Goal: Transaction & Acquisition: Book appointment/travel/reservation

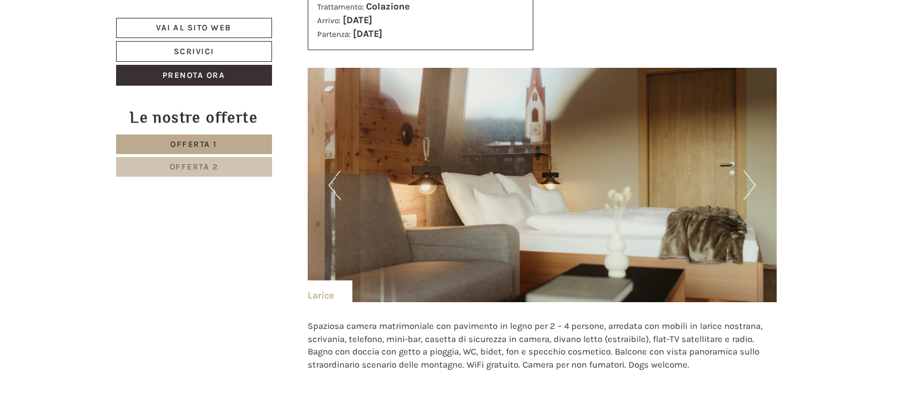
scroll to position [1454, 0]
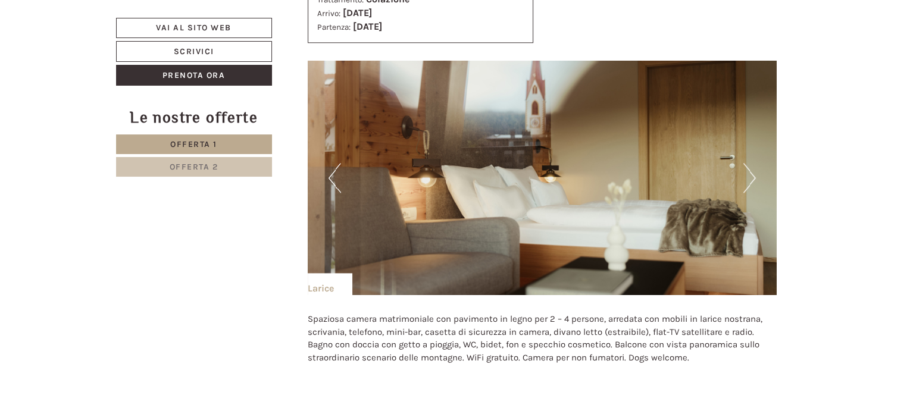
click at [747, 172] on button "Next" at bounding box center [749, 178] width 12 height 30
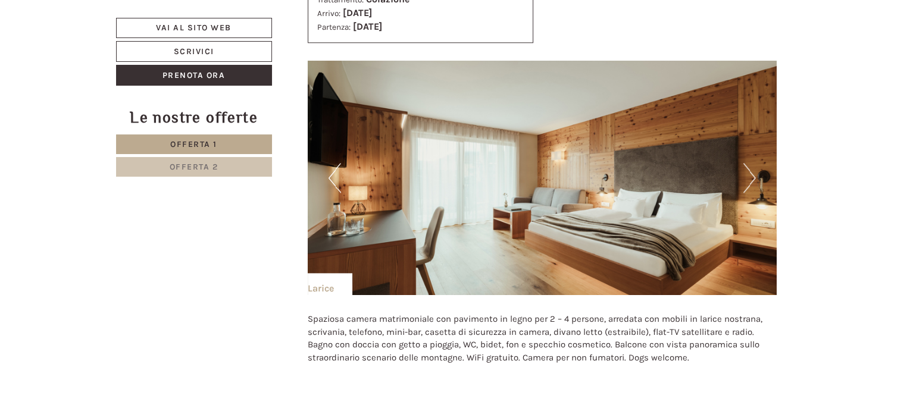
click at [747, 172] on button "Next" at bounding box center [749, 178] width 12 height 30
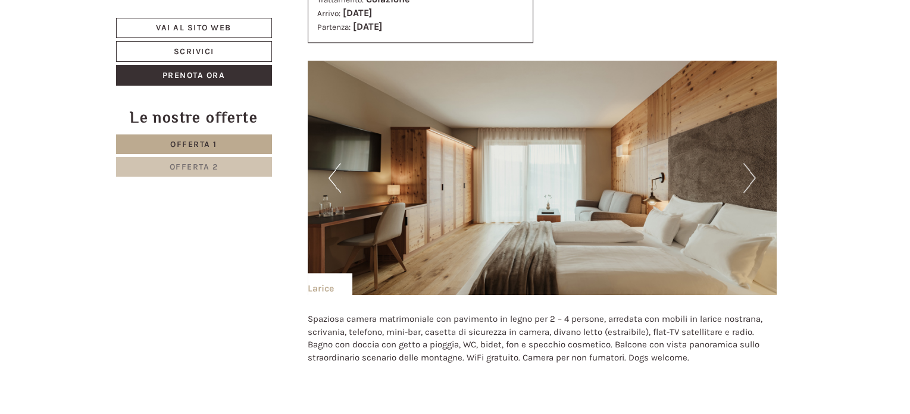
click at [747, 172] on button "Next" at bounding box center [749, 178] width 12 height 30
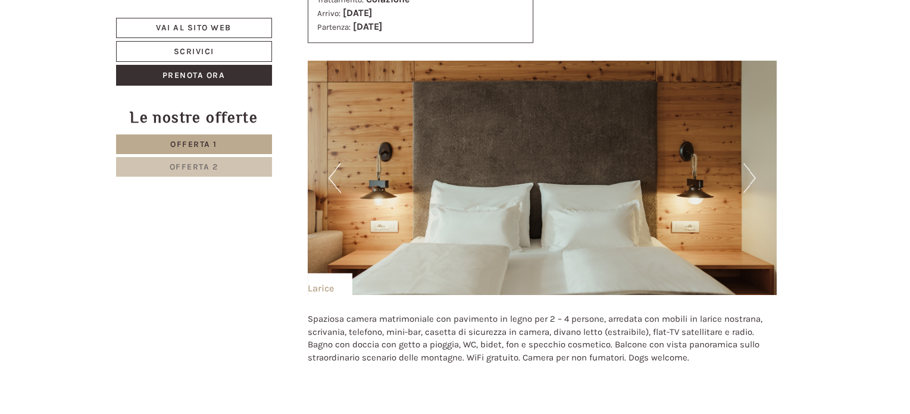
click at [747, 172] on button "Next" at bounding box center [749, 178] width 12 height 30
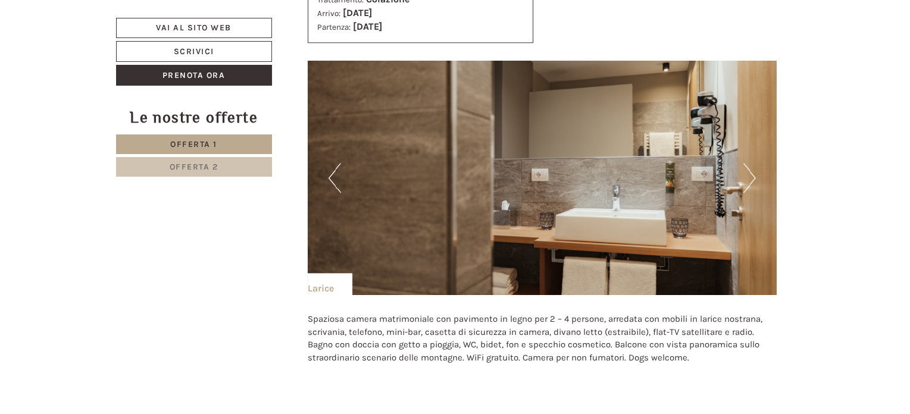
click at [747, 172] on button "Next" at bounding box center [749, 178] width 12 height 30
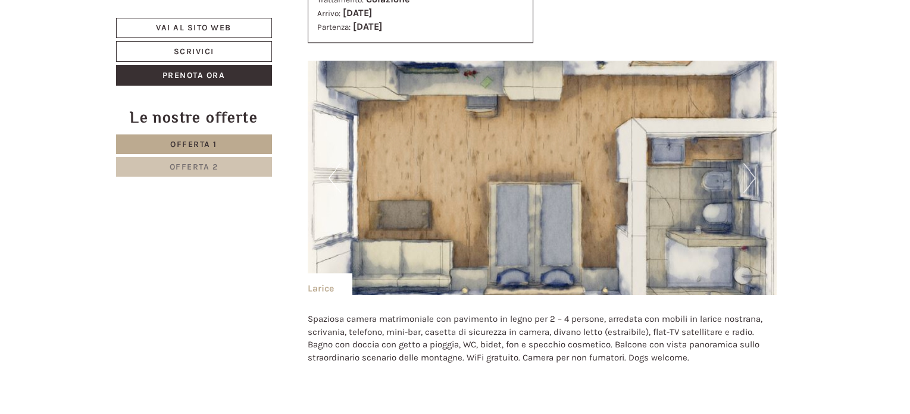
click at [747, 172] on button "Next" at bounding box center [749, 178] width 12 height 30
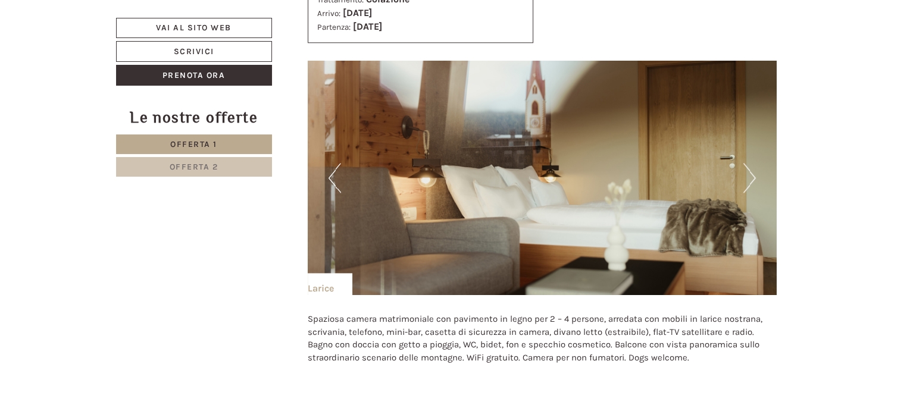
click at [338, 181] on button "Previous" at bounding box center [334, 178] width 12 height 30
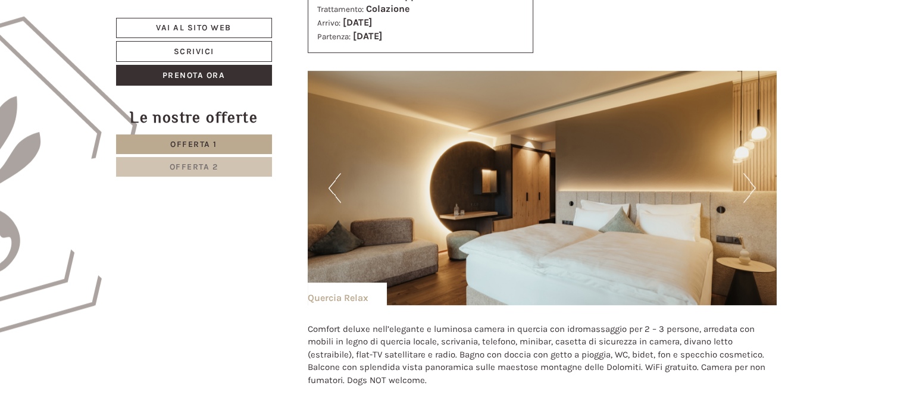
scroll to position [676, 0]
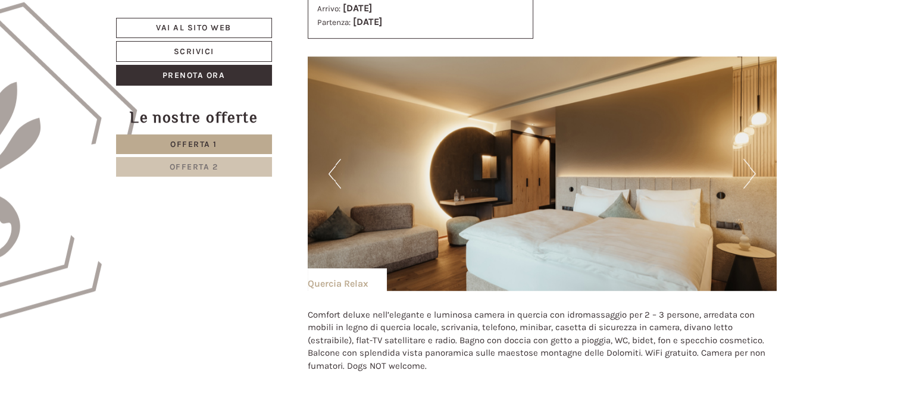
click at [757, 175] on img at bounding box center [542, 174] width 469 height 234
click at [751, 174] on button "Next" at bounding box center [749, 174] width 12 height 30
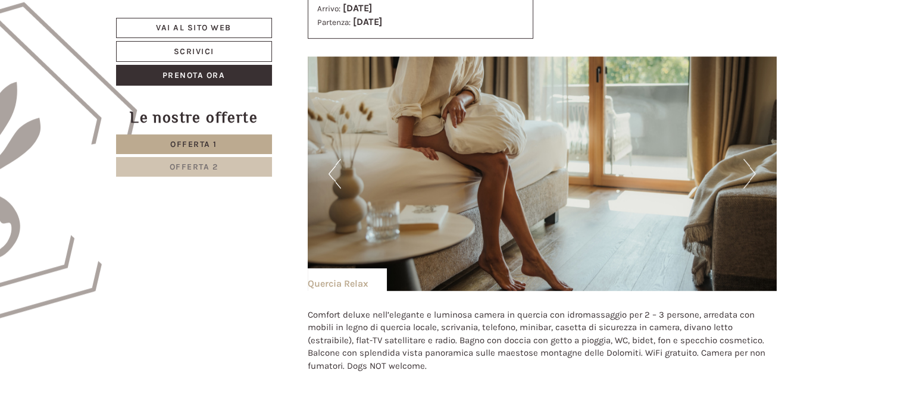
click at [751, 174] on button "Next" at bounding box center [749, 174] width 12 height 30
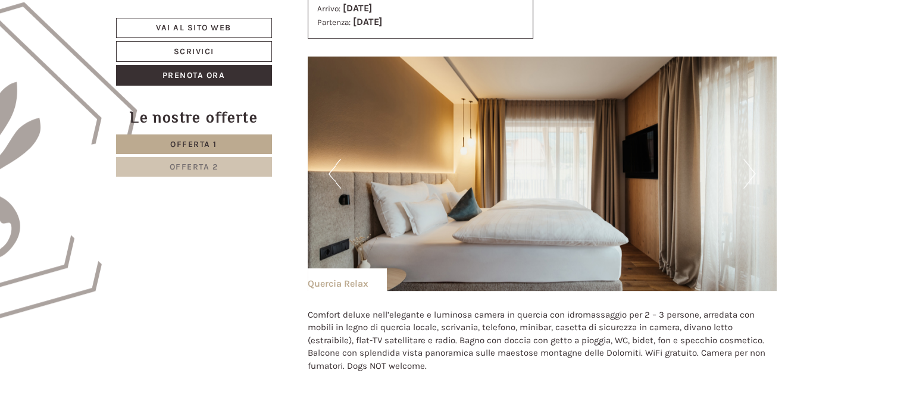
click at [751, 174] on button "Next" at bounding box center [749, 174] width 12 height 30
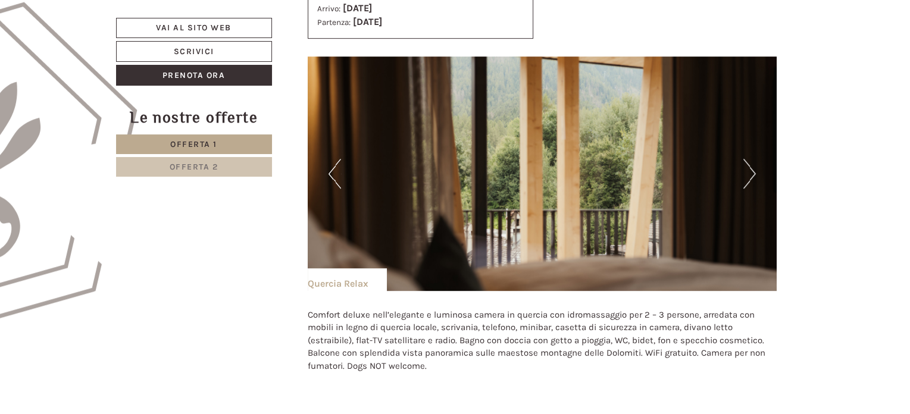
click at [751, 174] on button "Next" at bounding box center [749, 174] width 12 height 30
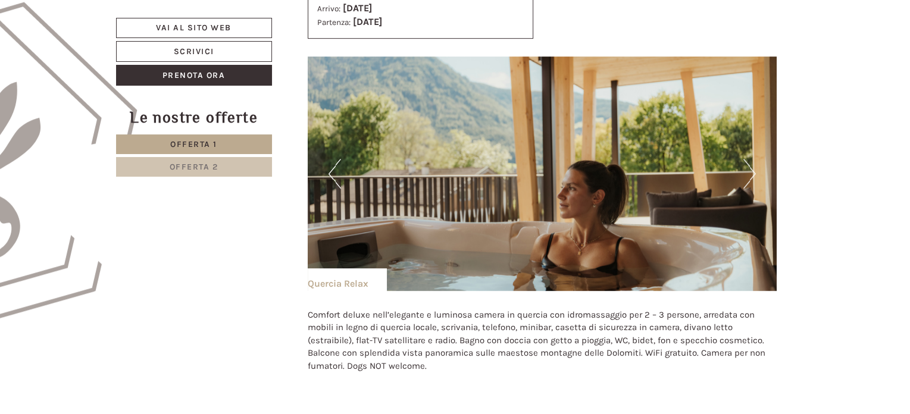
click at [751, 174] on button "Next" at bounding box center [749, 174] width 12 height 30
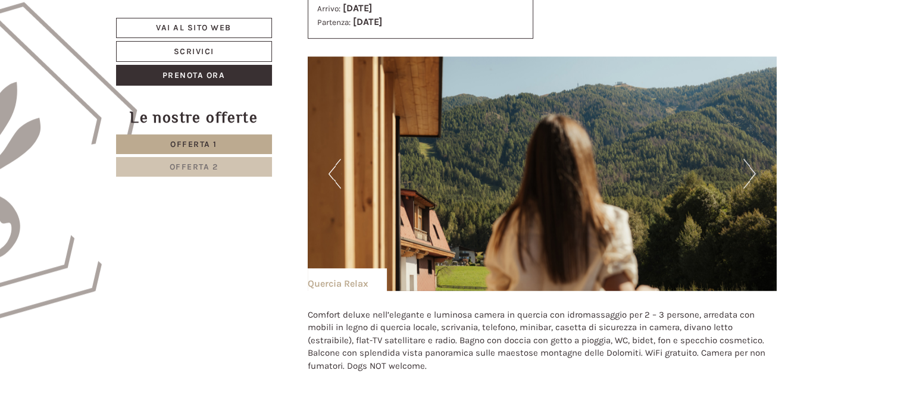
click at [751, 174] on button "Next" at bounding box center [749, 174] width 12 height 30
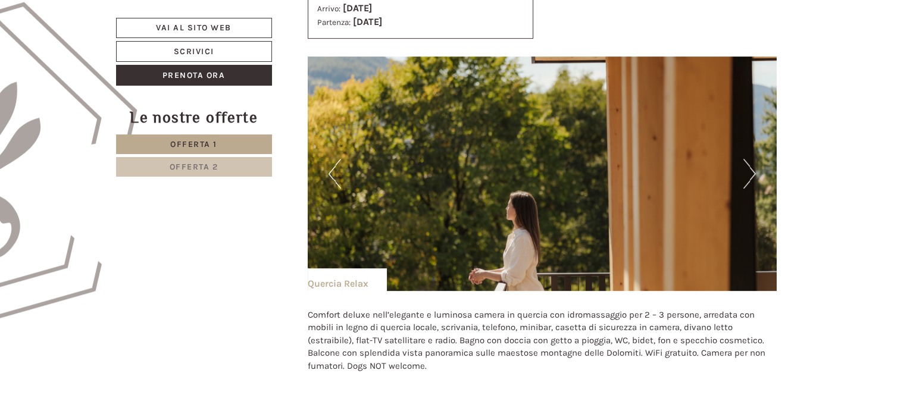
click at [751, 174] on button "Next" at bounding box center [749, 174] width 12 height 30
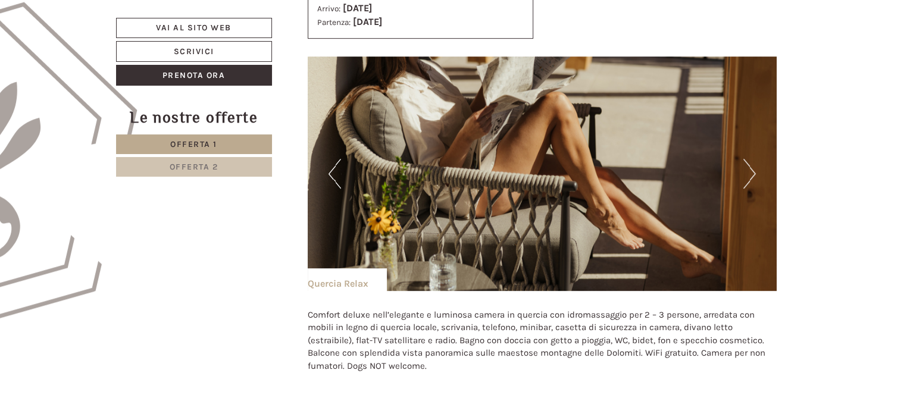
click at [751, 174] on button "Next" at bounding box center [749, 174] width 12 height 30
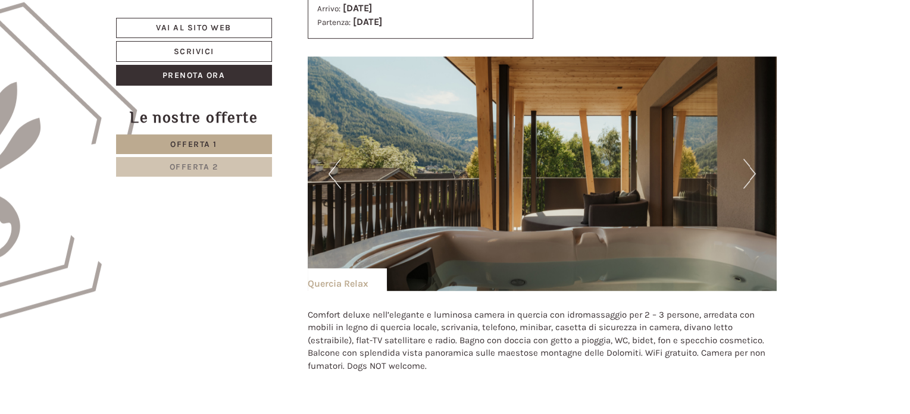
click at [751, 174] on button "Next" at bounding box center [749, 174] width 12 height 30
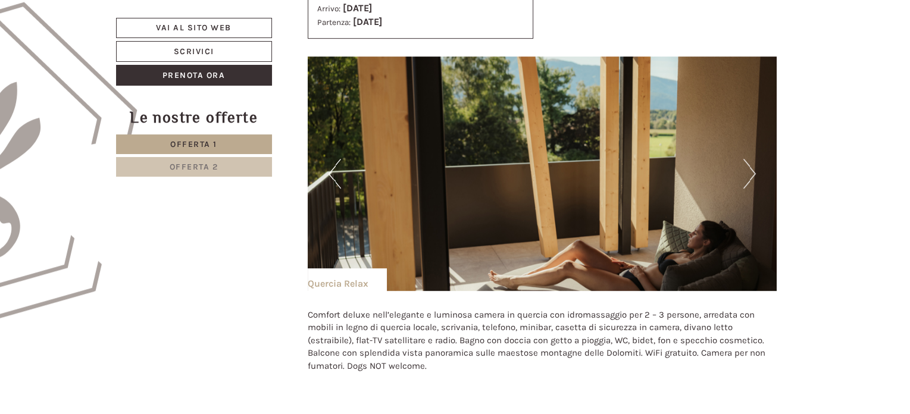
click at [751, 174] on button "Next" at bounding box center [749, 174] width 12 height 30
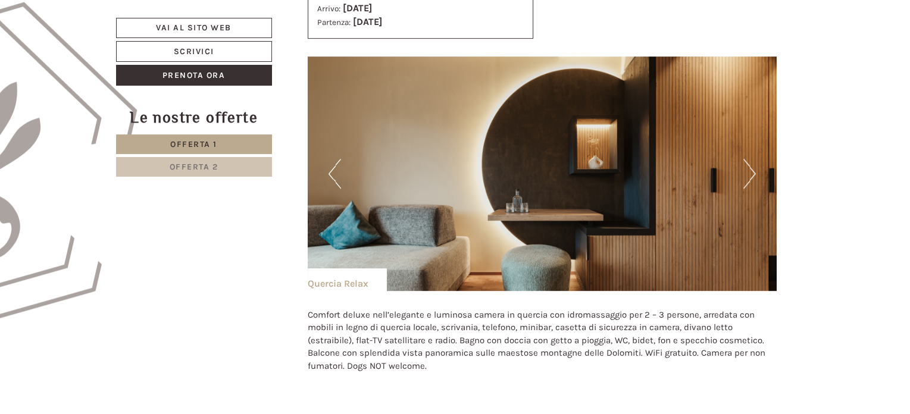
click at [751, 174] on button "Next" at bounding box center [749, 174] width 12 height 30
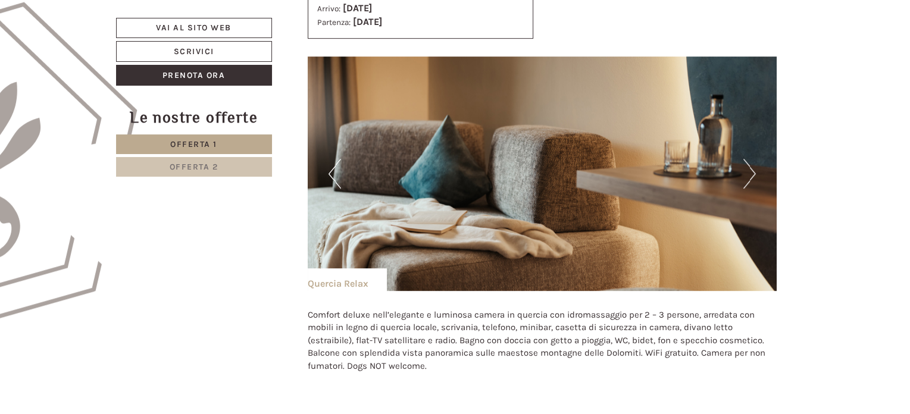
click at [751, 174] on button "Next" at bounding box center [749, 174] width 12 height 30
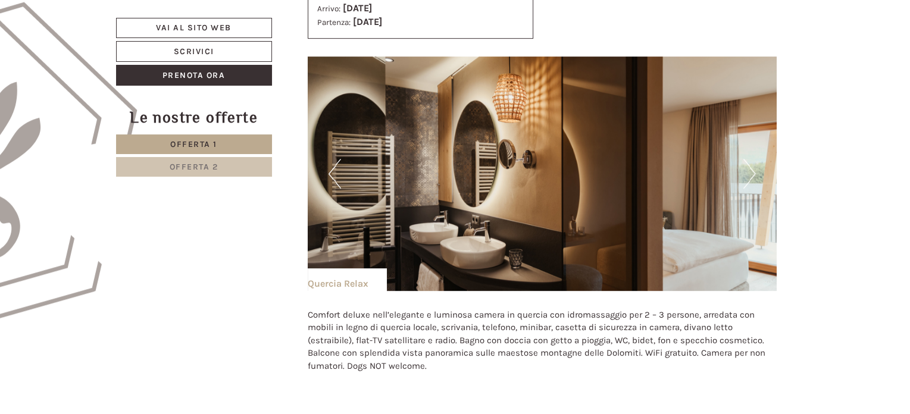
click at [751, 174] on button "Next" at bounding box center [749, 174] width 12 height 30
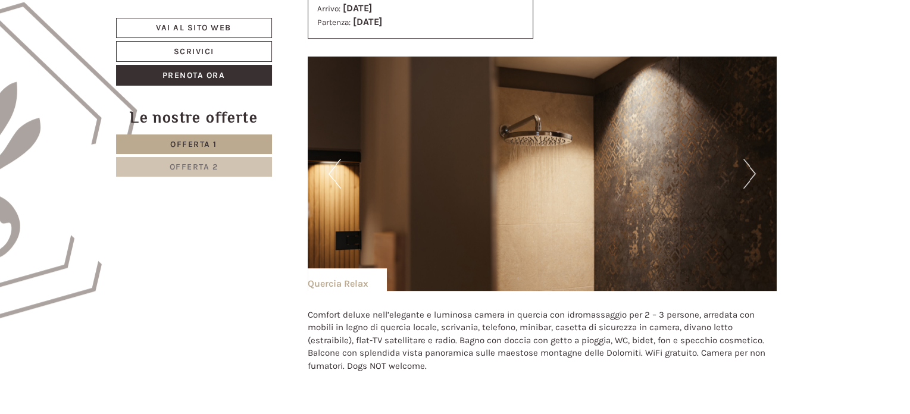
click at [751, 174] on button "Next" at bounding box center [749, 174] width 12 height 30
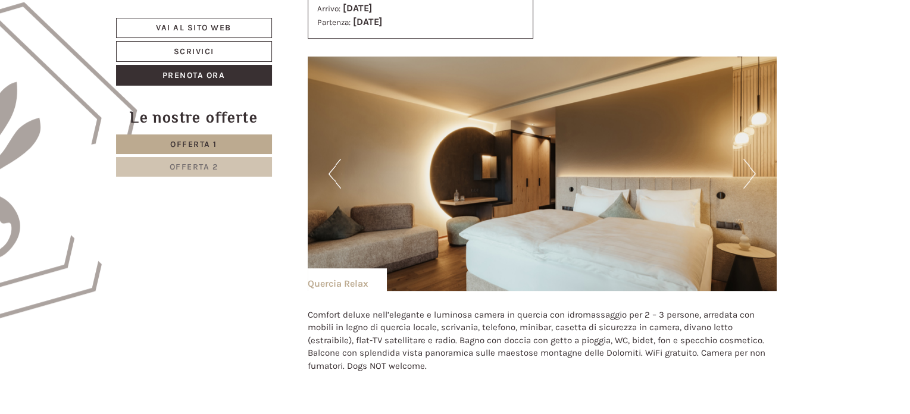
click at [751, 174] on button "Next" at bounding box center [749, 174] width 12 height 30
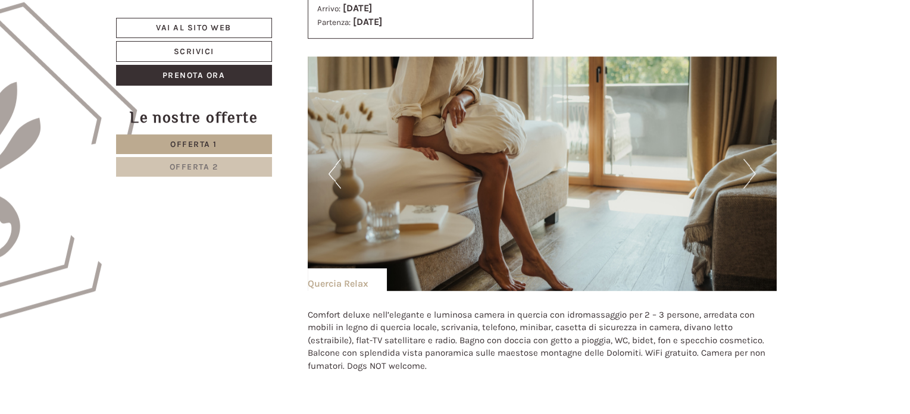
click at [751, 174] on button "Next" at bounding box center [749, 174] width 12 height 30
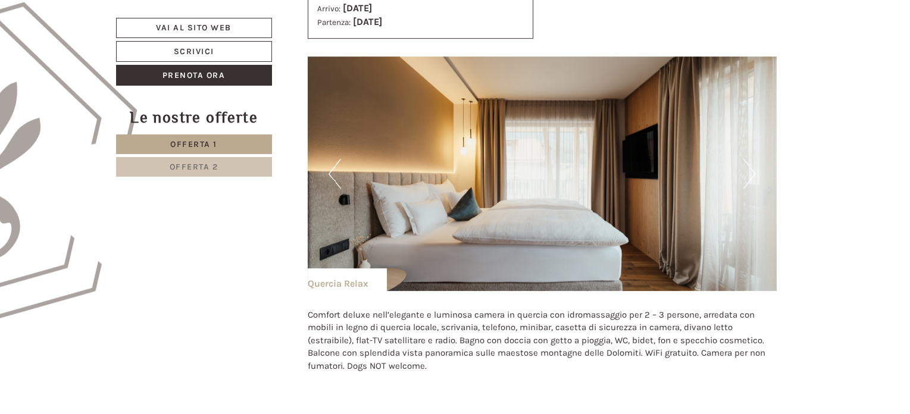
click at [751, 174] on button "Next" at bounding box center [749, 174] width 12 height 30
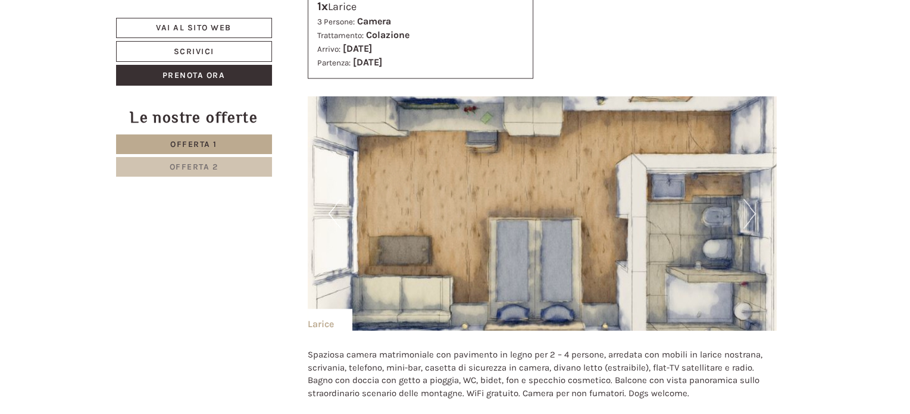
scroll to position [1261, 0]
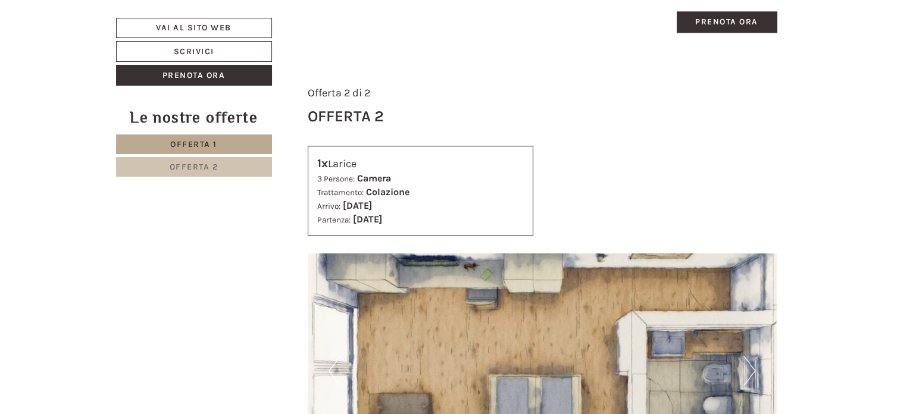
click at [196, 171] on span "Offerta 2" at bounding box center [194, 167] width 49 height 10
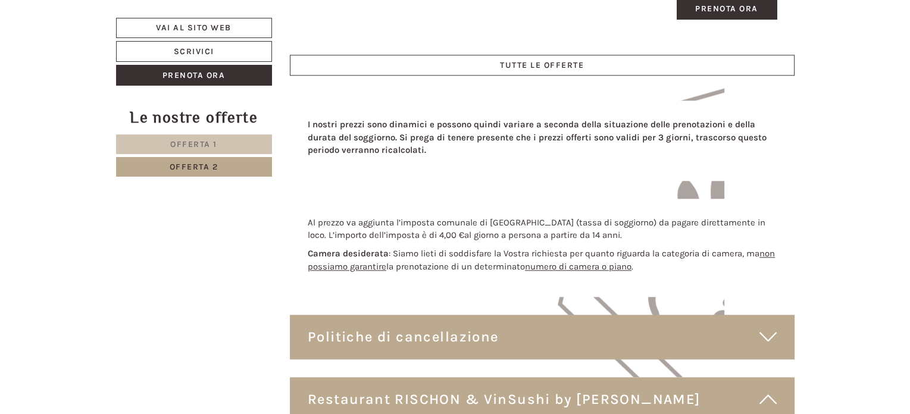
scroll to position [547, 0]
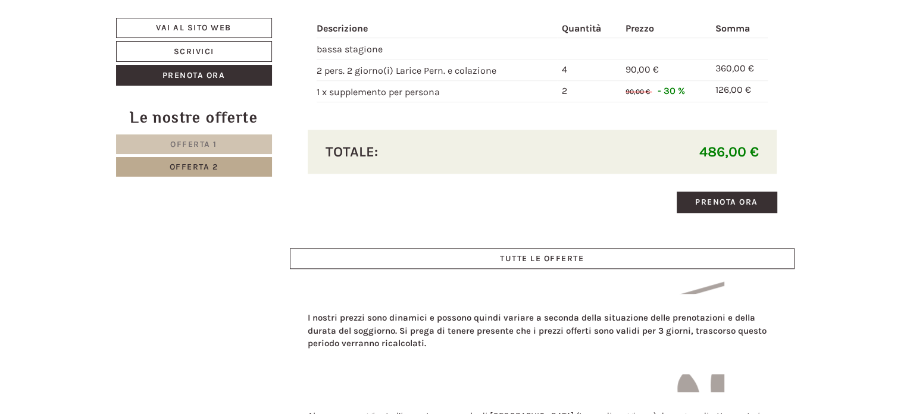
scroll to position [1162, 0]
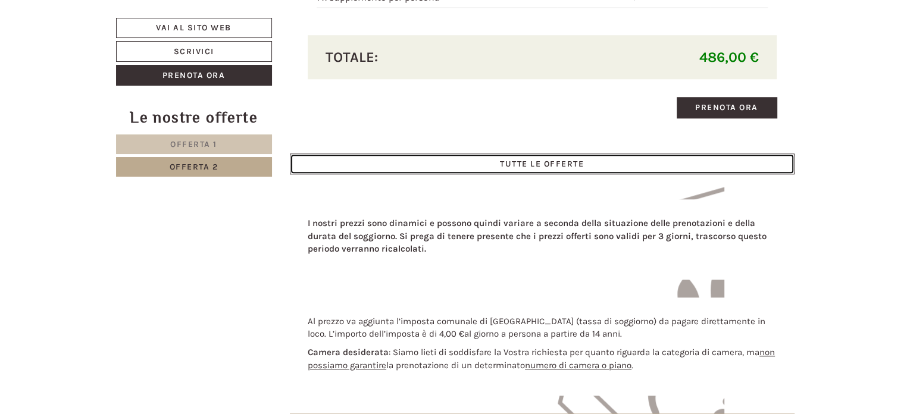
click at [549, 159] on link "TUTTE LE OFFERTE" at bounding box center [542, 163] width 504 height 21
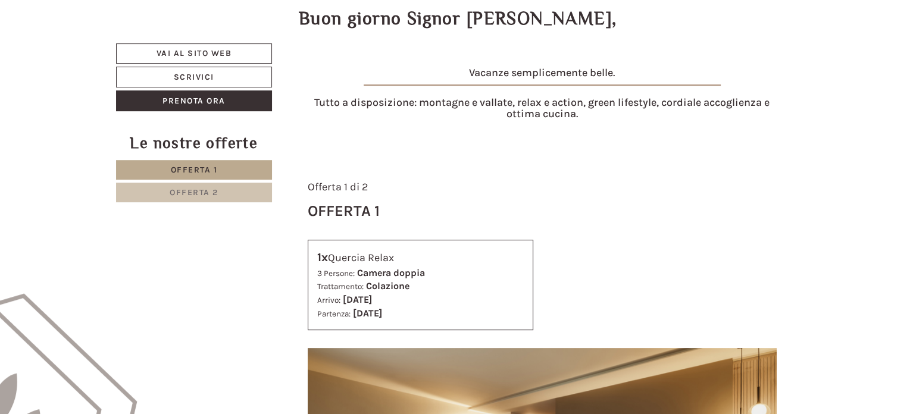
scroll to position [399, 0]
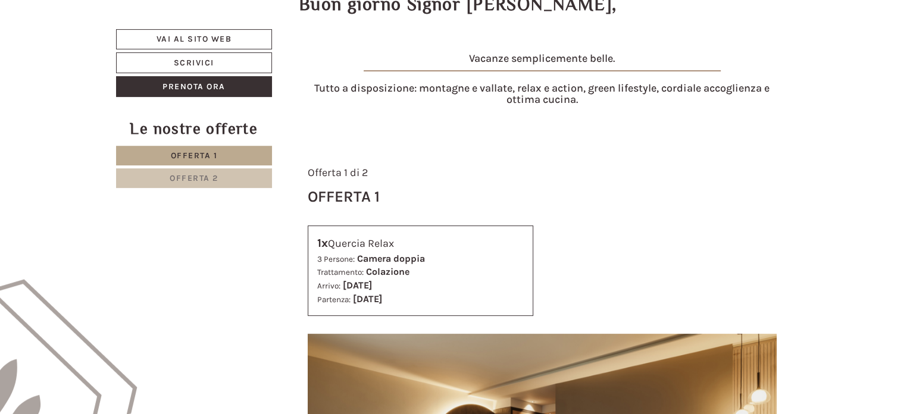
click at [153, 174] on link "Offerta 2" at bounding box center [194, 178] width 156 height 20
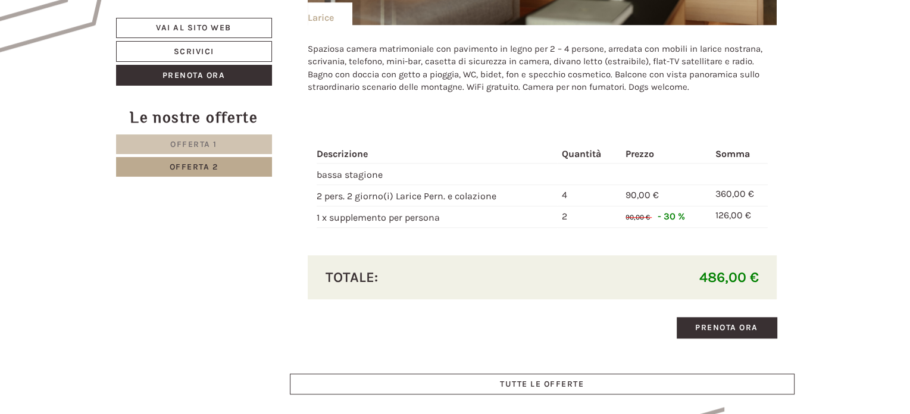
scroll to position [1036, 0]
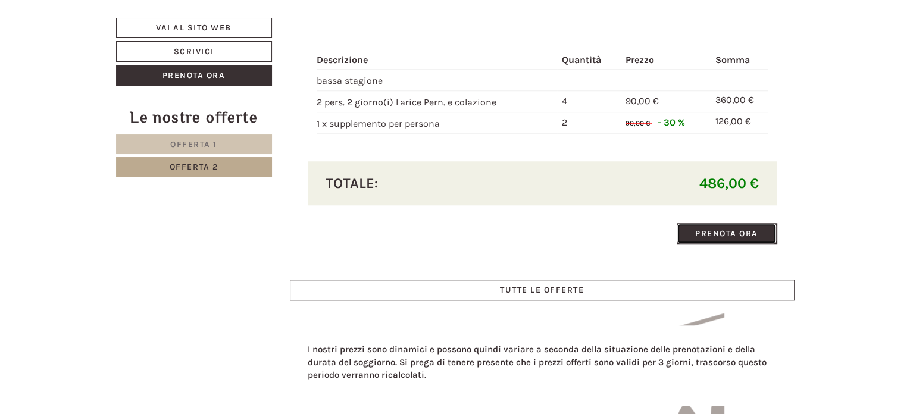
click at [695, 228] on link "Prenota ora" at bounding box center [726, 233] width 100 height 21
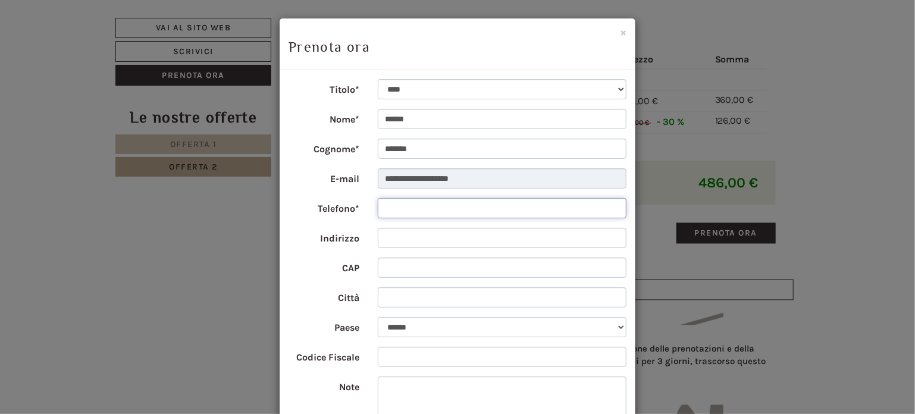
click at [407, 199] on input "Telefono*" at bounding box center [502, 208] width 249 height 20
type input "**********"
click at [412, 237] on input "Indirizzo" at bounding box center [502, 238] width 249 height 20
click at [620, 31] on button "×" at bounding box center [623, 32] width 7 height 12
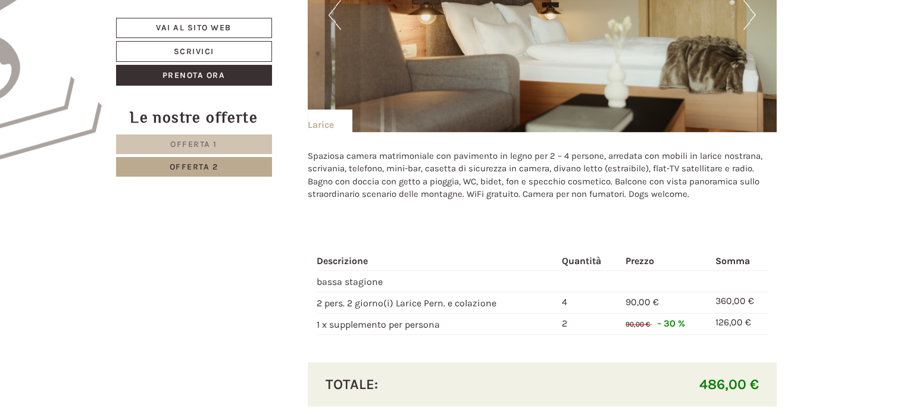
scroll to position [861, 0]
